Goal: Navigation & Orientation: Find specific page/section

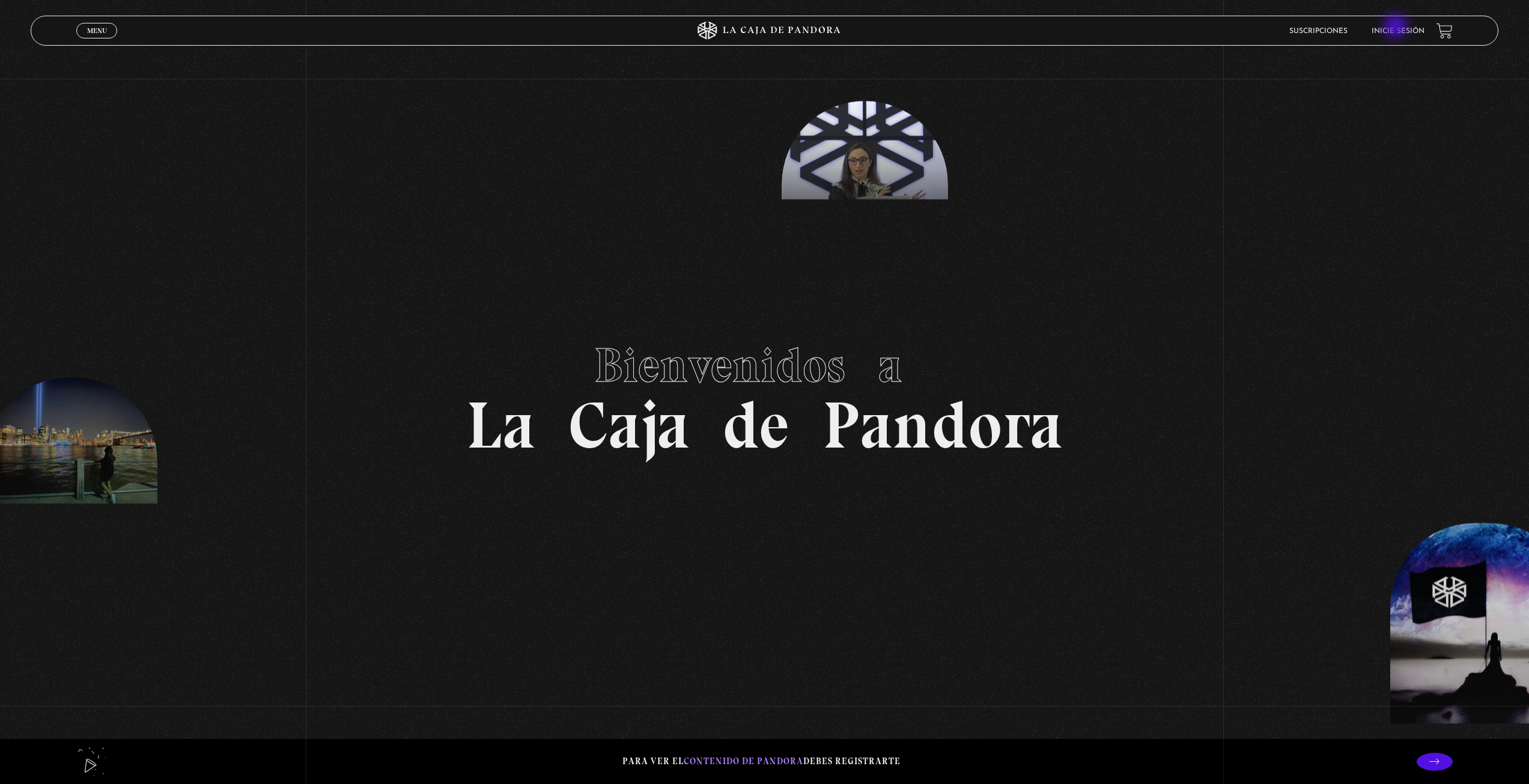
click at [1396, 28] on link "Inicie sesión" at bounding box center [1398, 31] width 53 height 7
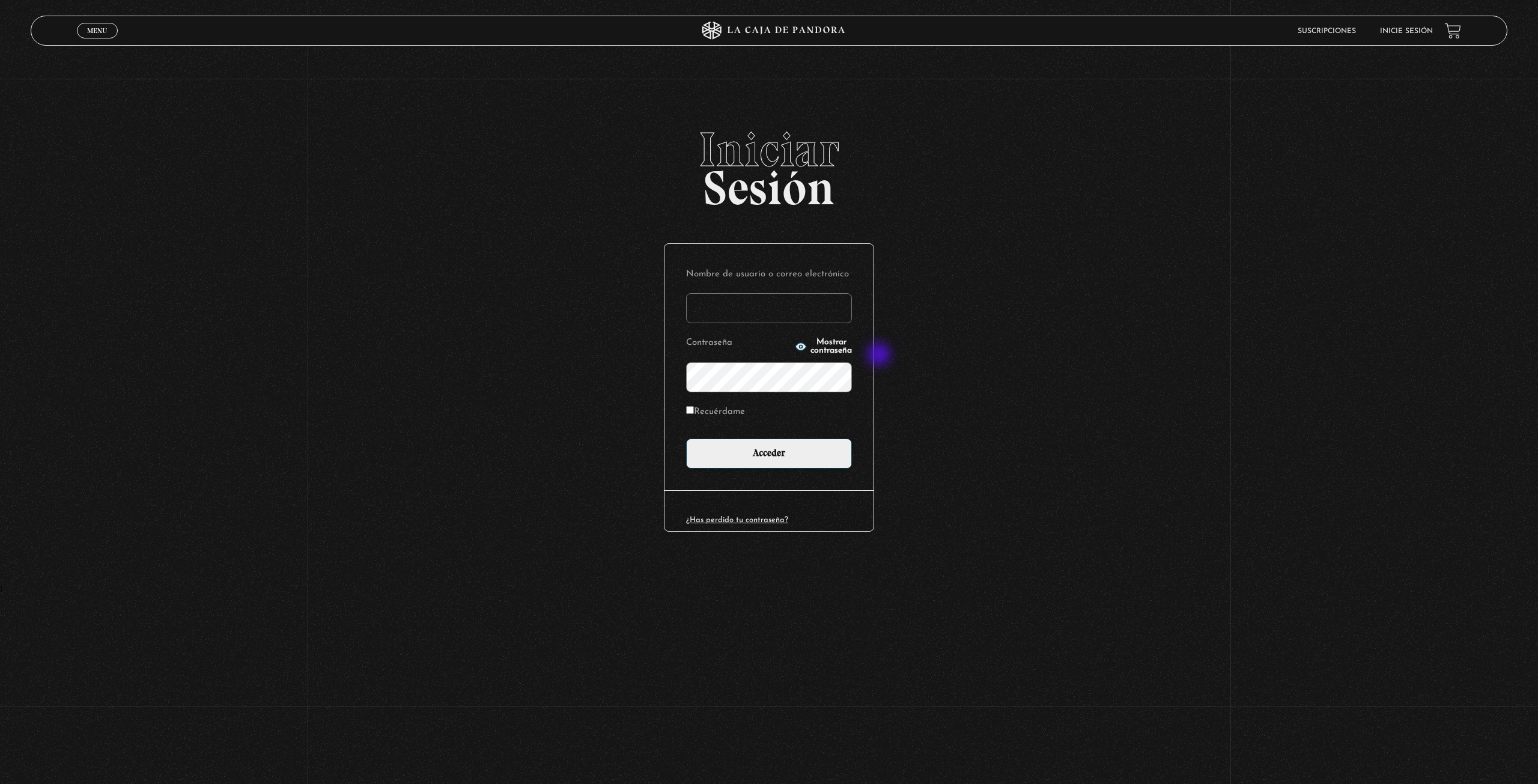
type input "Imy"
click at [791, 456] on input "Acceder" at bounding box center [769, 454] width 166 height 30
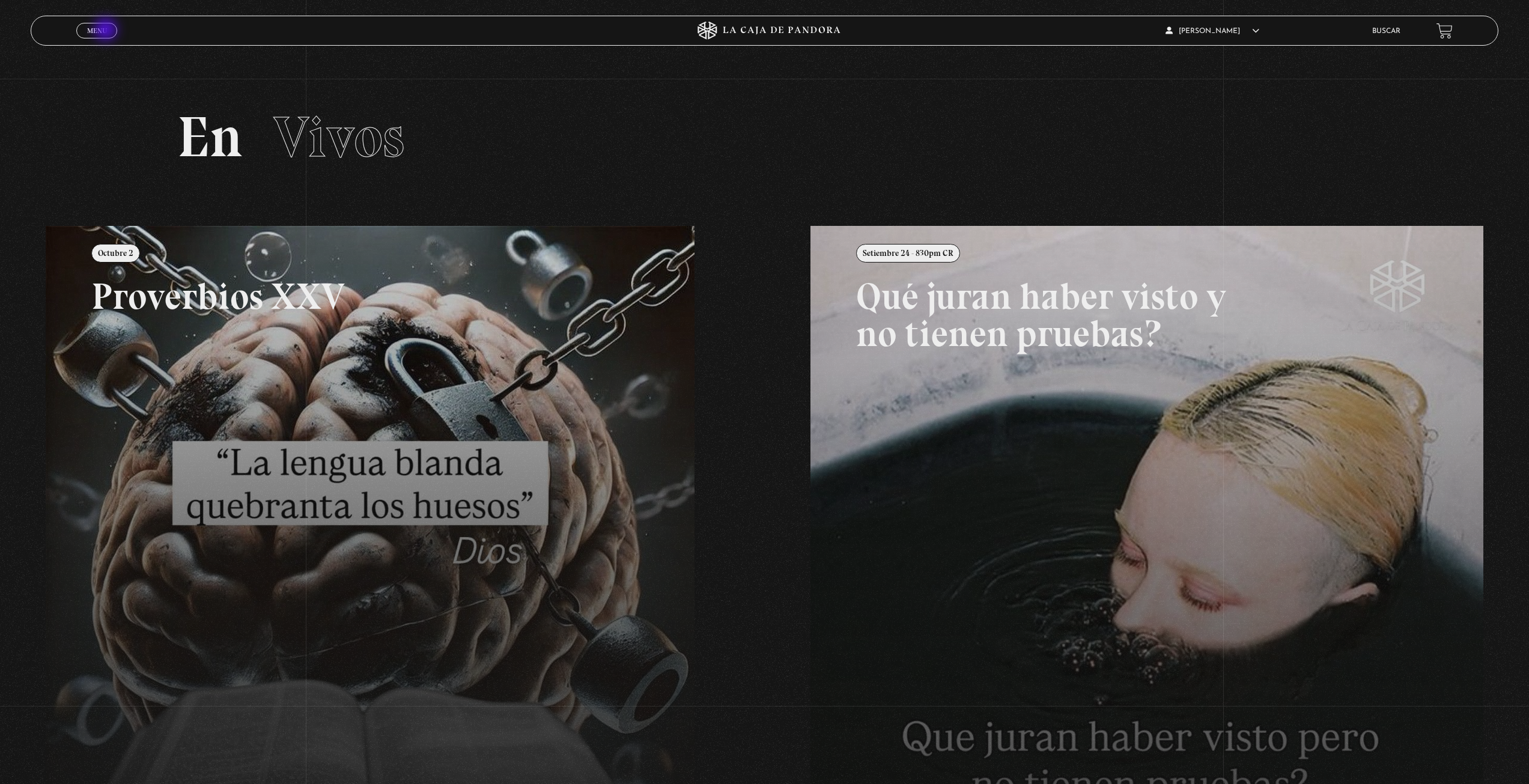
click at [107, 31] on span "Menu" at bounding box center [96, 30] width 20 height 7
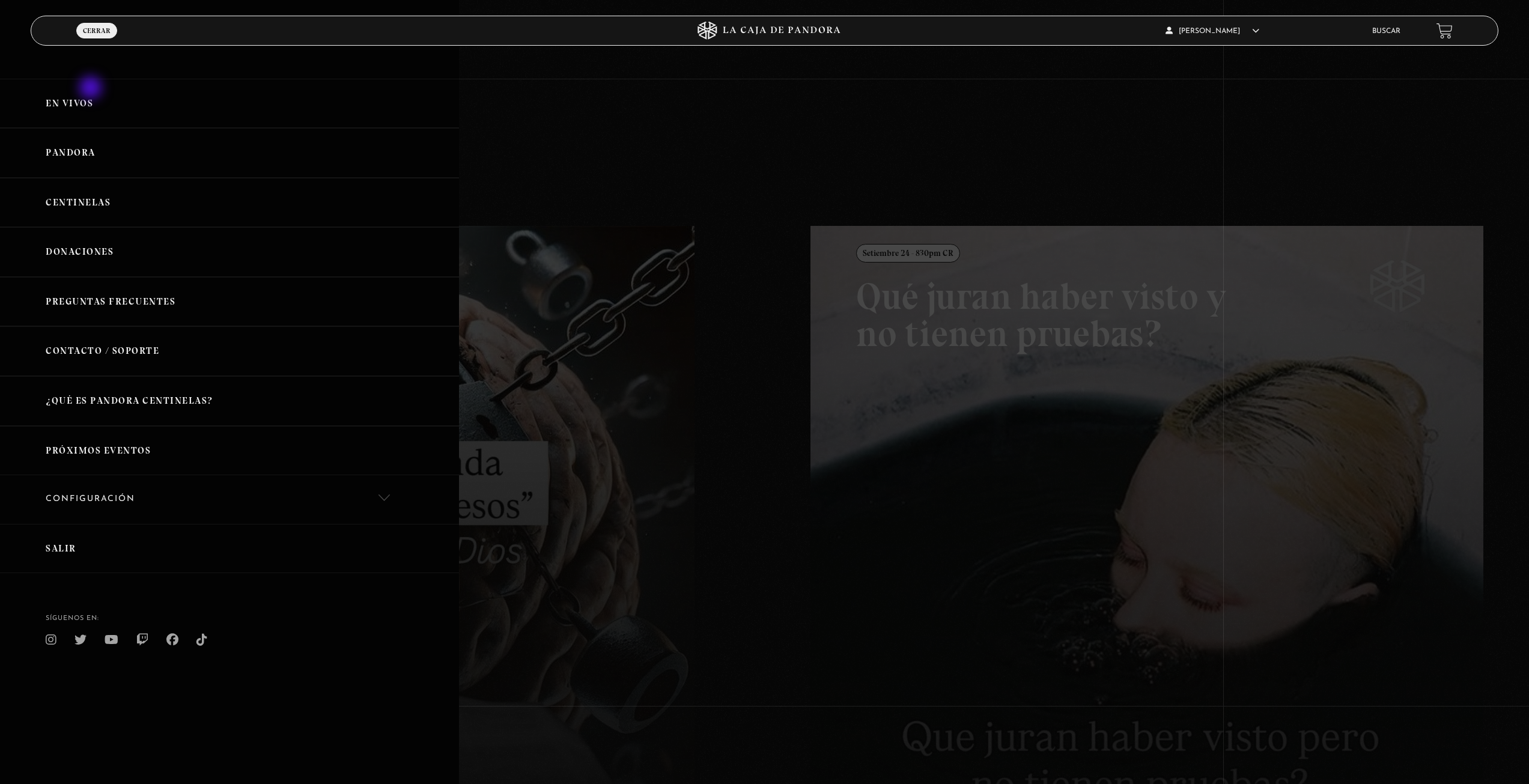
click at [90, 90] on link "En vivos" at bounding box center [229, 104] width 459 height 50
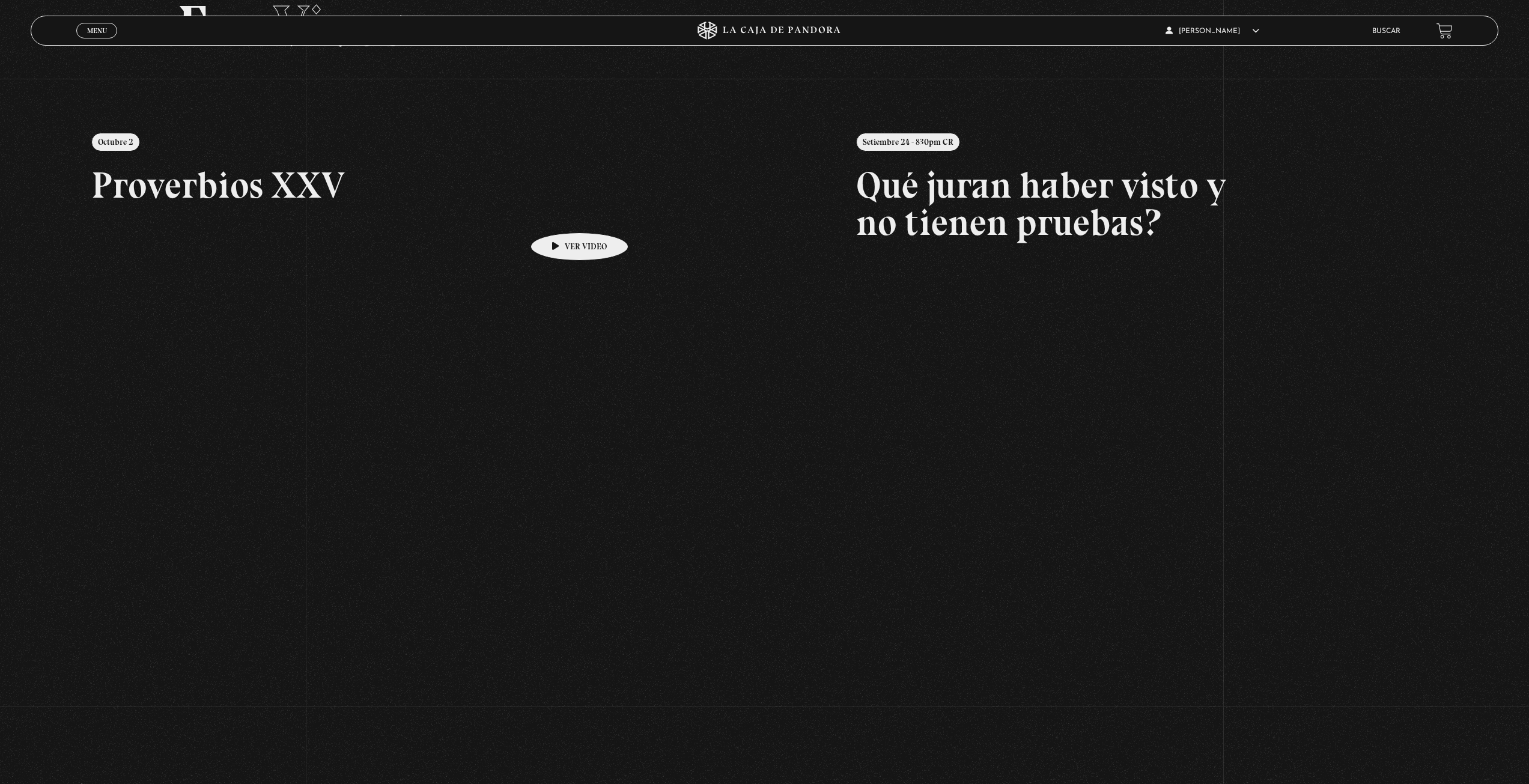
scroll to position [120, 0]
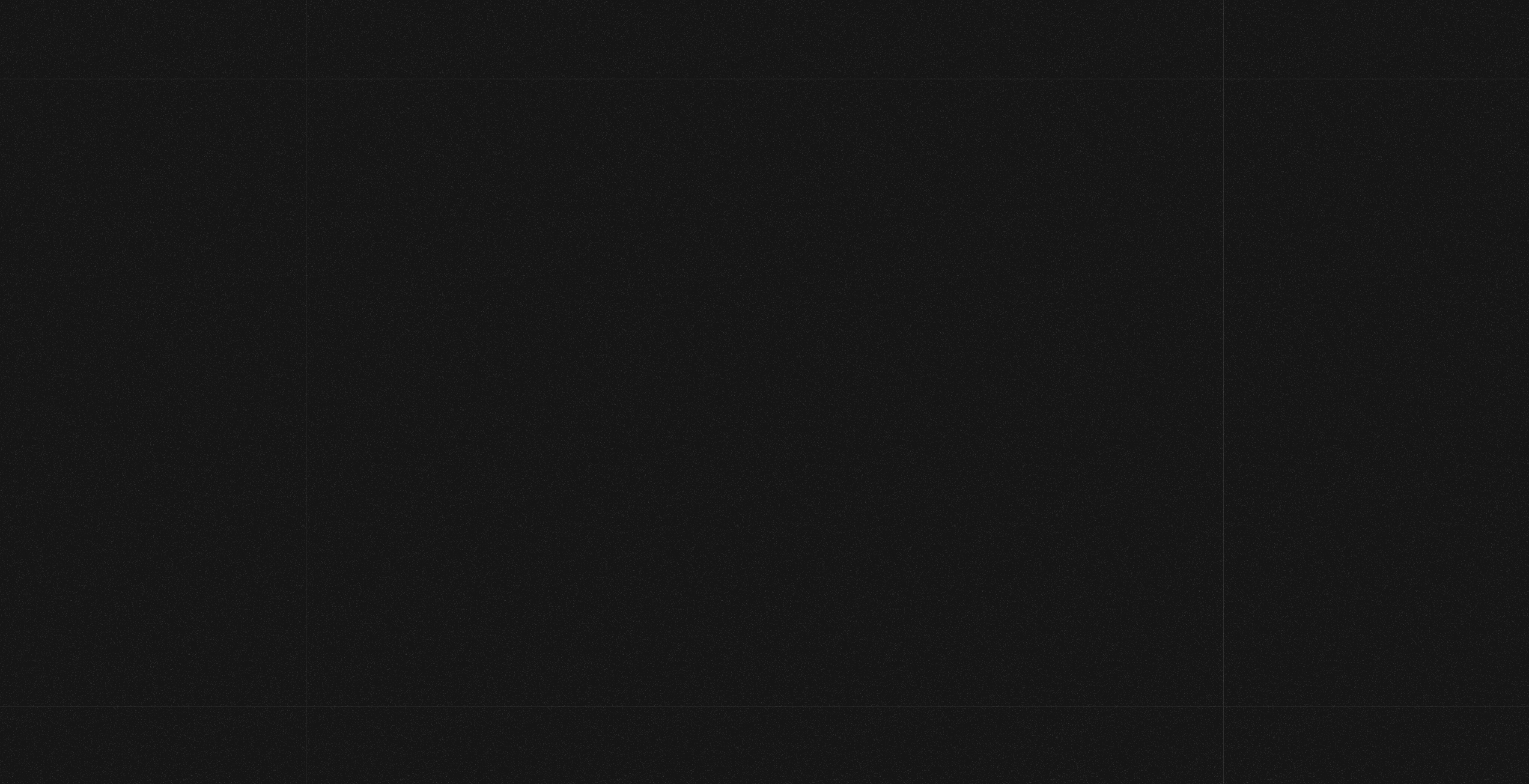
scroll to position [126, 0]
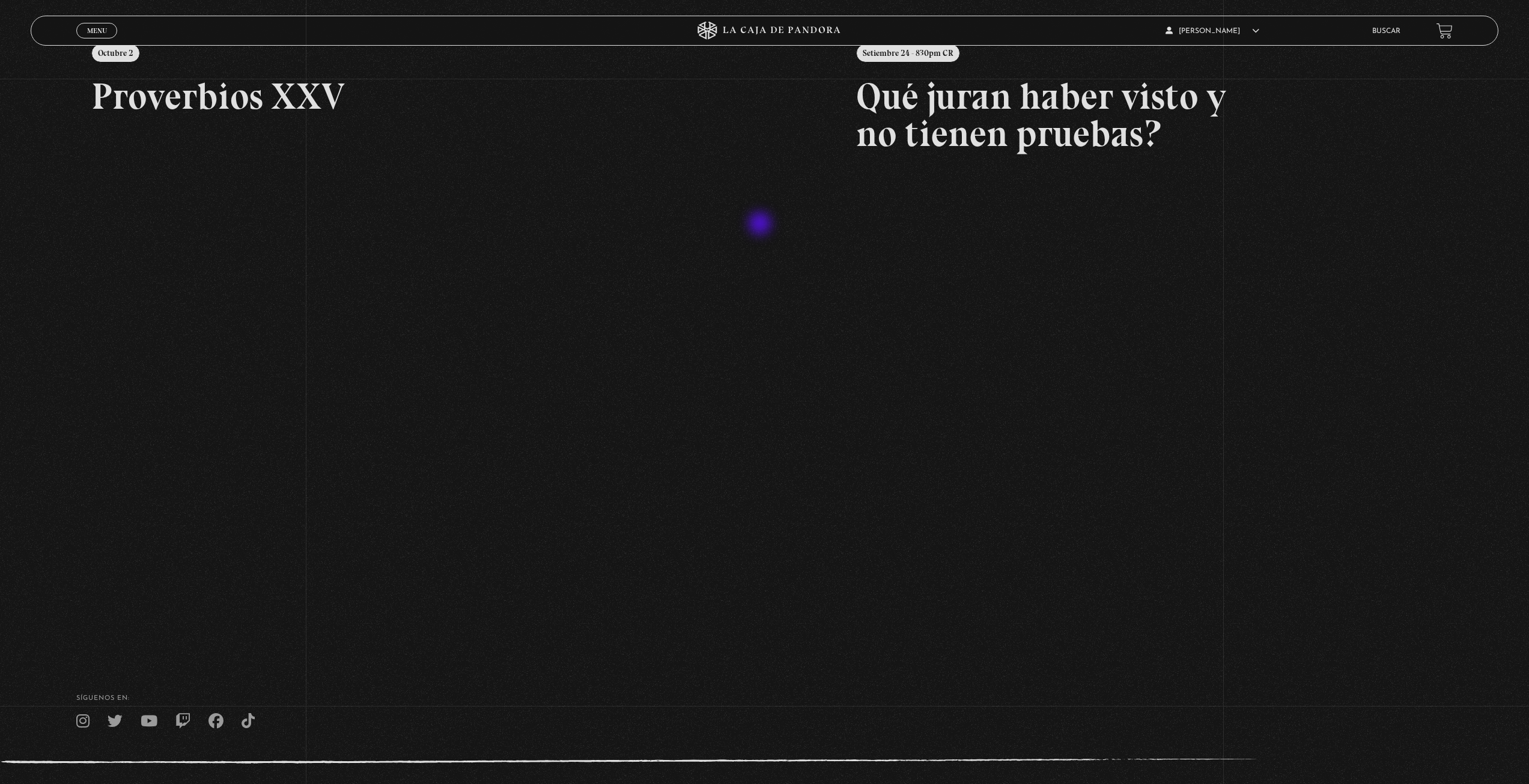
scroll to position [253, 0]
